Goal: Information Seeking & Learning: Learn about a topic

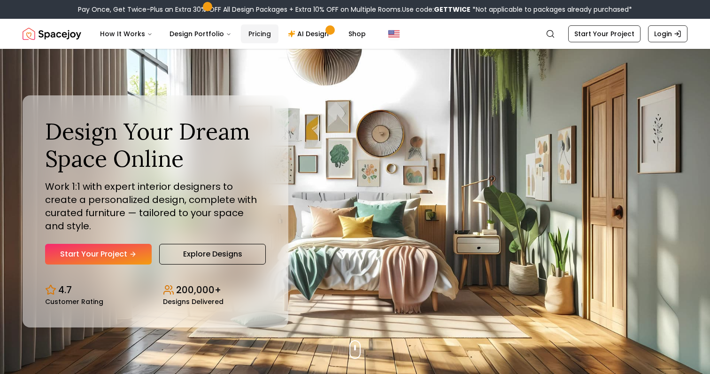
click at [250, 35] on link "Pricing" at bounding box center [260, 33] width 38 height 19
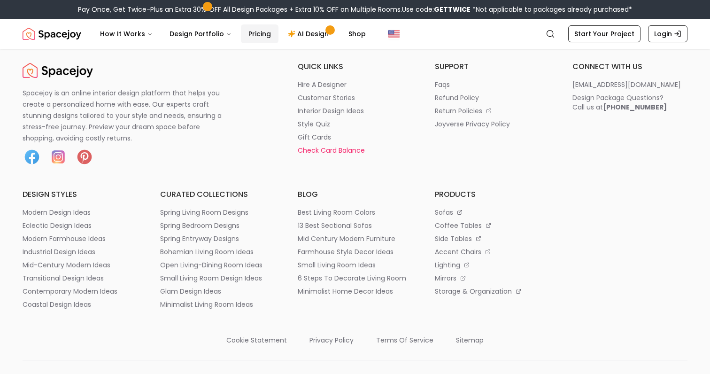
scroll to position [1176, 0]
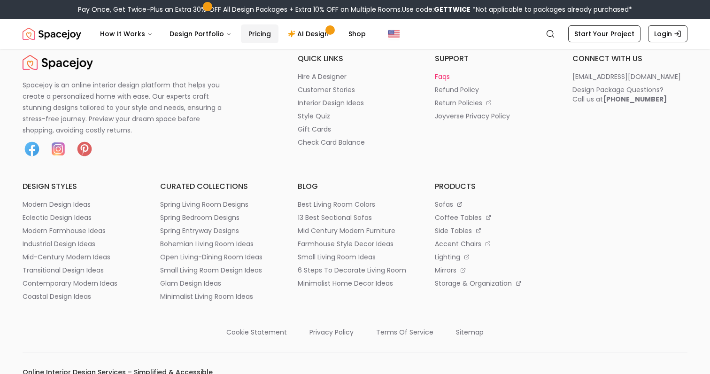
scroll to position [4990, 0]
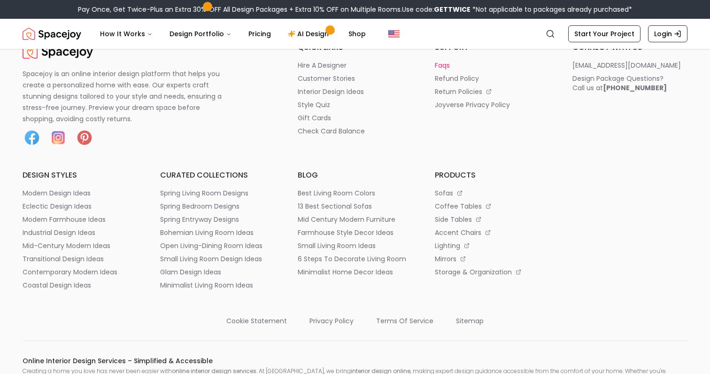
click at [444, 70] on p "faqs" at bounding box center [442, 65] width 15 height 9
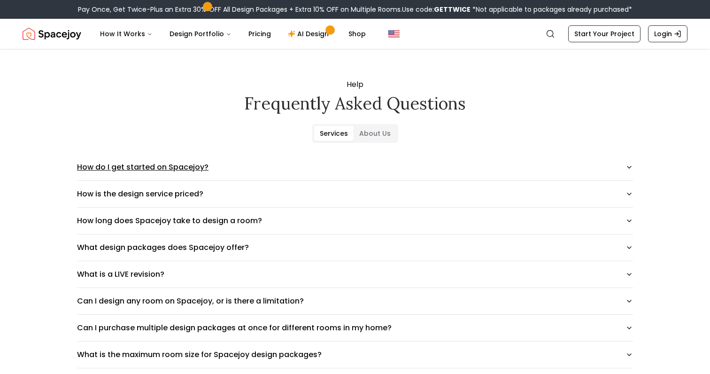
click at [437, 170] on button "How do I get started on Spacejoy?" at bounding box center [355, 167] width 556 height 26
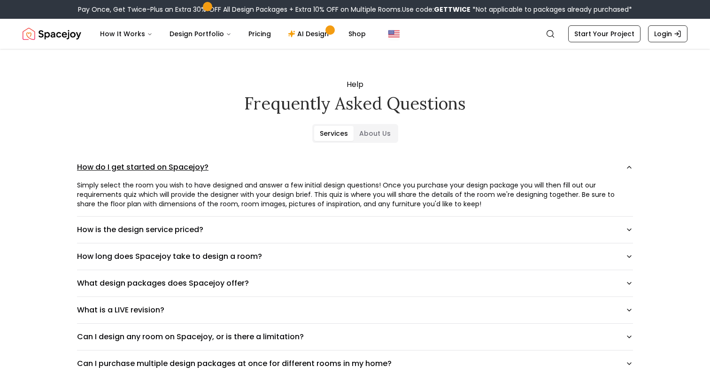
click at [437, 170] on button "How do I get started on Spacejoy?" at bounding box center [355, 167] width 556 height 26
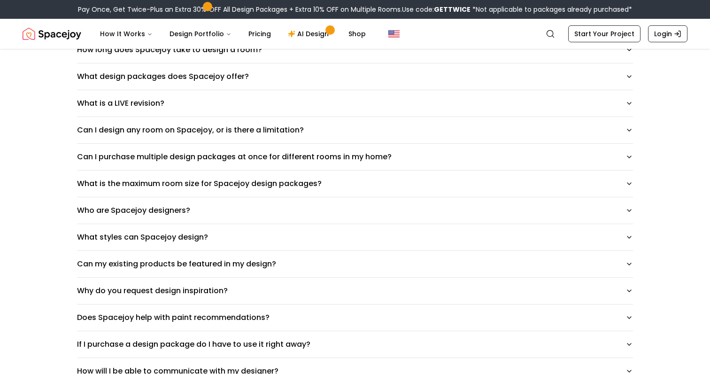
scroll to position [176, 0]
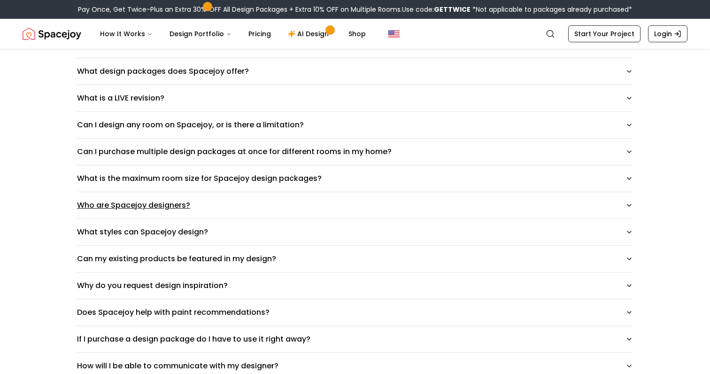
click at [338, 215] on button "Who are Spacejoy designers?" at bounding box center [355, 205] width 556 height 26
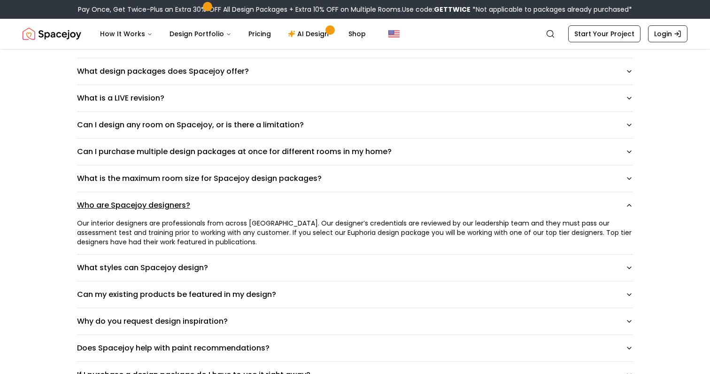
click at [340, 199] on button "Who are Spacejoy designers?" at bounding box center [355, 205] width 556 height 26
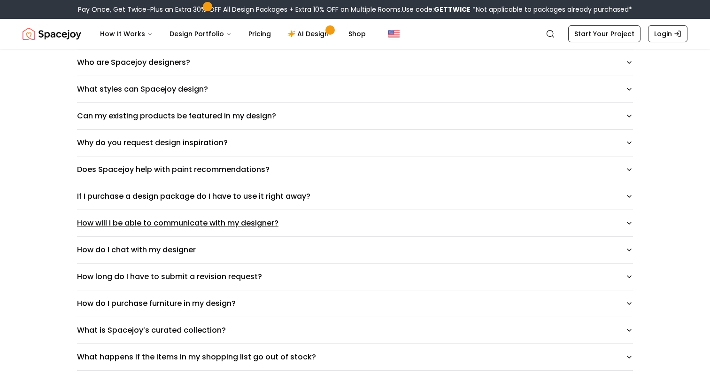
scroll to position [318, 0]
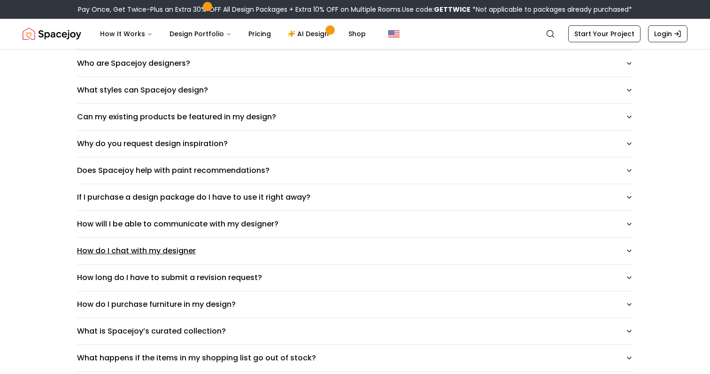
click at [323, 240] on button "How do I chat with my designer" at bounding box center [355, 251] width 556 height 26
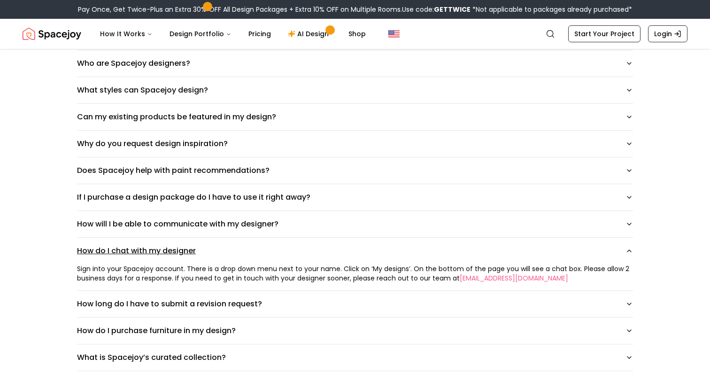
click at [323, 240] on button "How do I chat with my designer" at bounding box center [355, 251] width 556 height 26
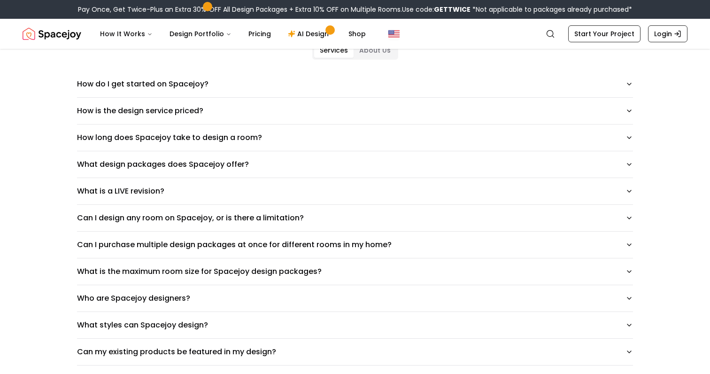
scroll to position [0, 0]
